Goal: Find specific page/section: Find specific page/section

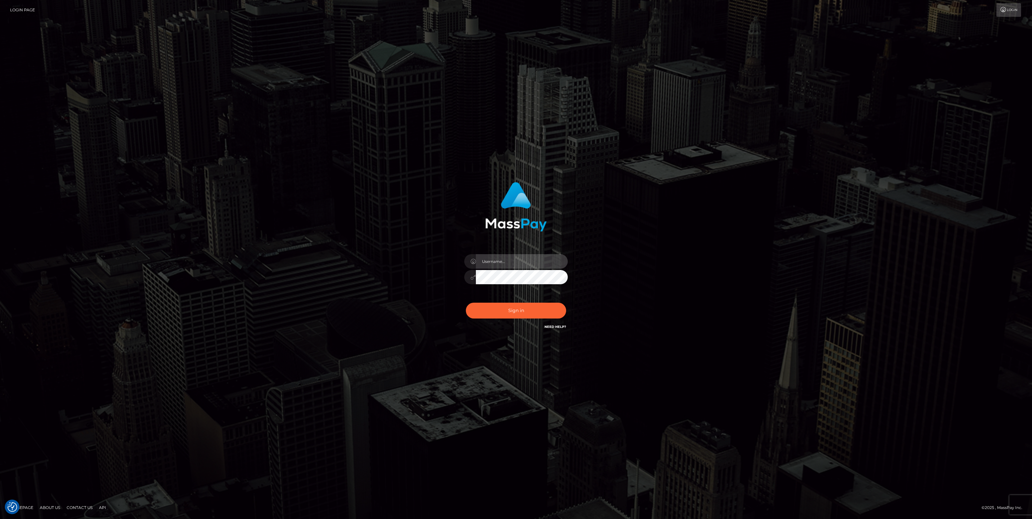
type input "jlo"
click at [532, 307] on button "Sign in" at bounding box center [516, 311] width 100 height 16
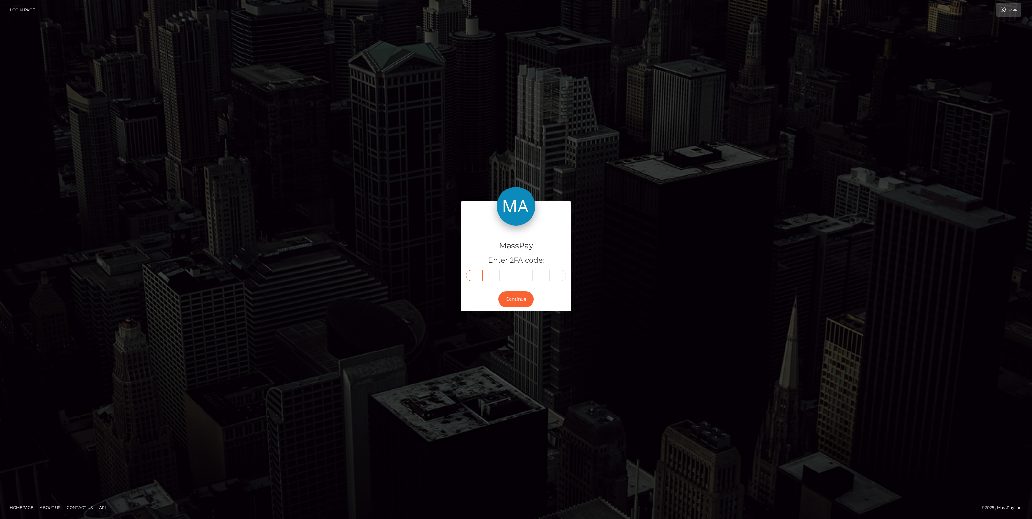
paste input "2"
type input "2"
type input "0"
type input "9"
type input "6"
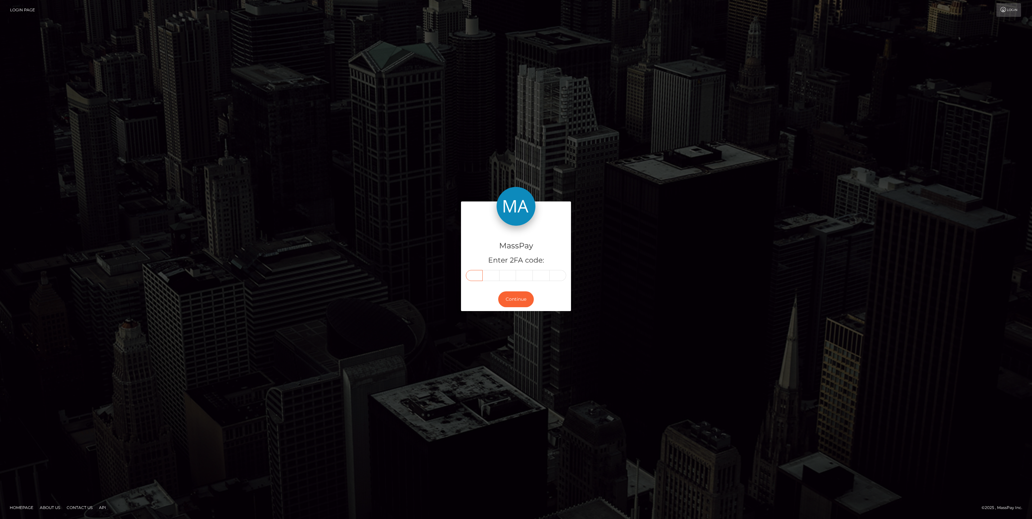
type input "6"
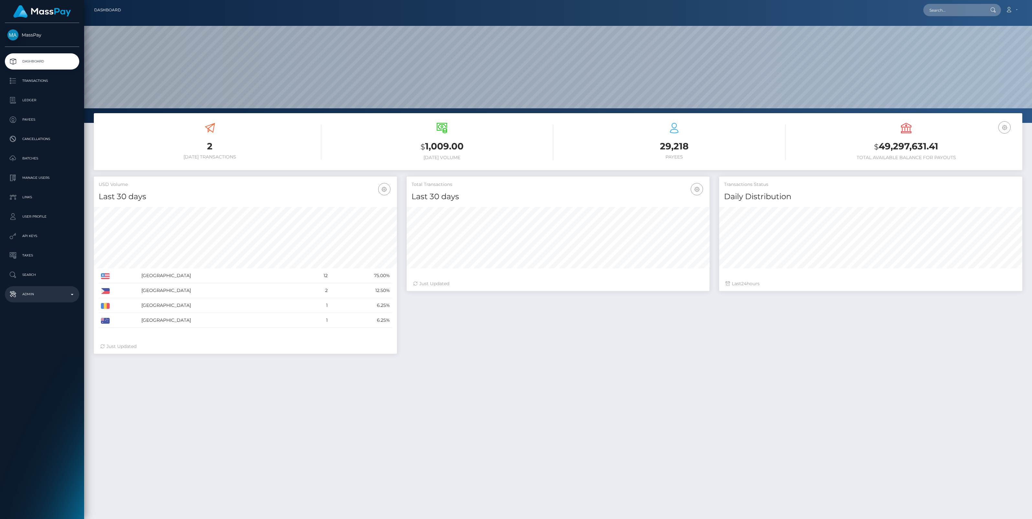
scroll to position [114, 303]
drag, startPoint x: 0, startPoint y: 0, endPoint x: 72, endPoint y: 293, distance: 301.4
click at [72, 293] on p "Admin" at bounding box center [41, 295] width 69 height 10
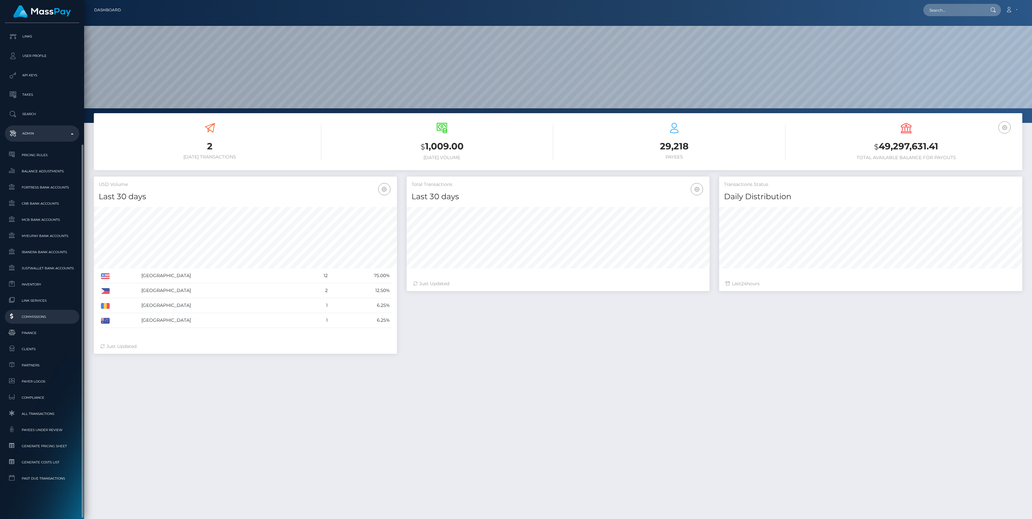
click at [37, 316] on span "Commissions" at bounding box center [41, 316] width 69 height 7
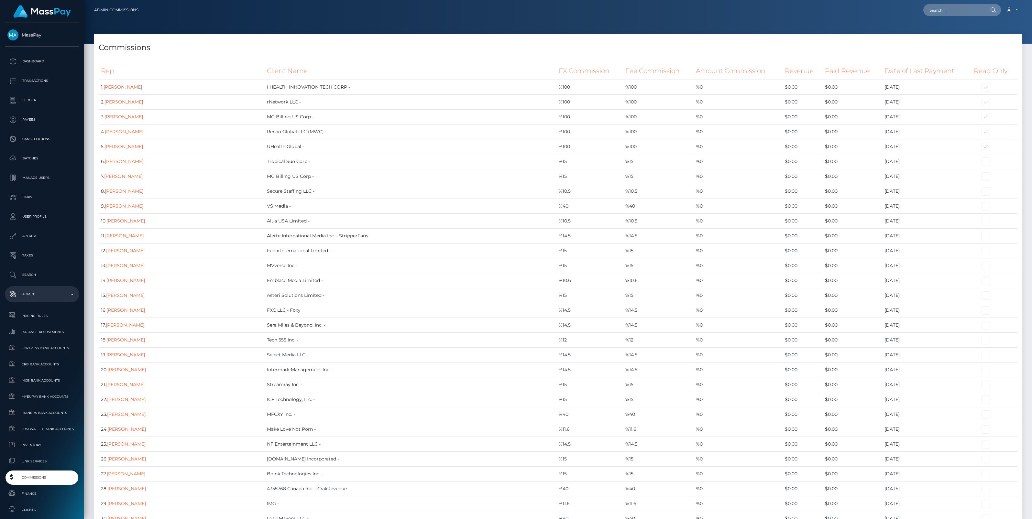
click at [589, 45] on h4 "Commissions" at bounding box center [558, 47] width 919 height 11
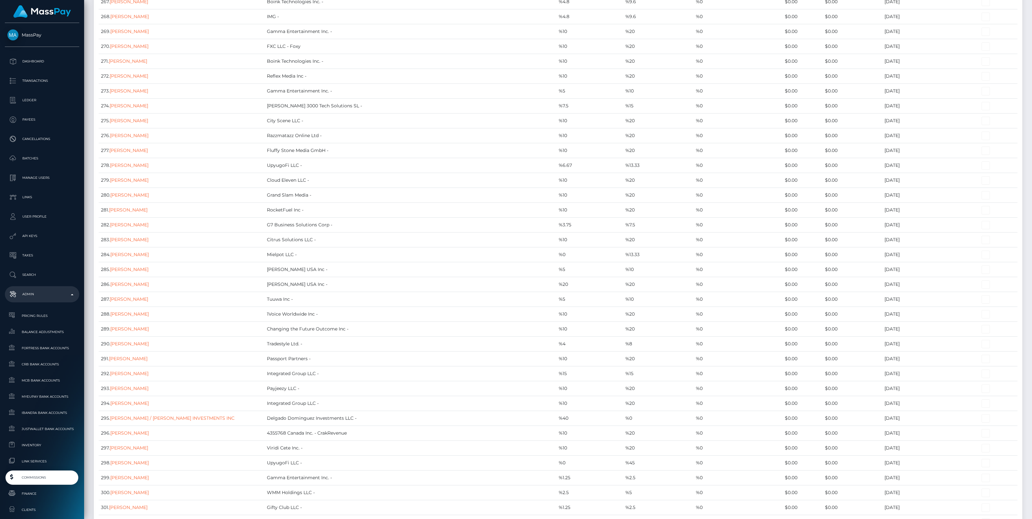
scroll to position [6406, 0]
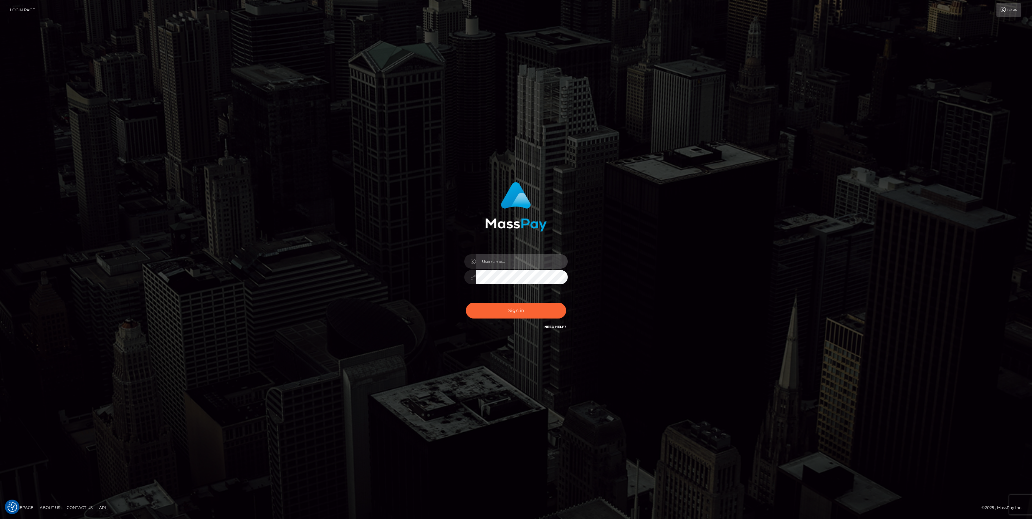
type input "jlo"
